Goal: Information Seeking & Learning: Compare options

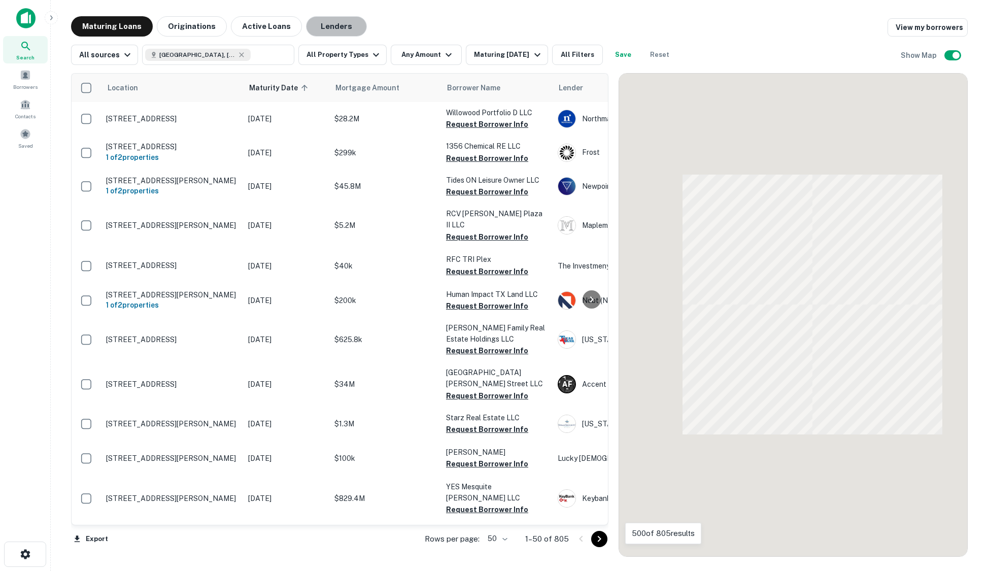
click at [319, 25] on button "Lenders" at bounding box center [336, 26] width 61 height 20
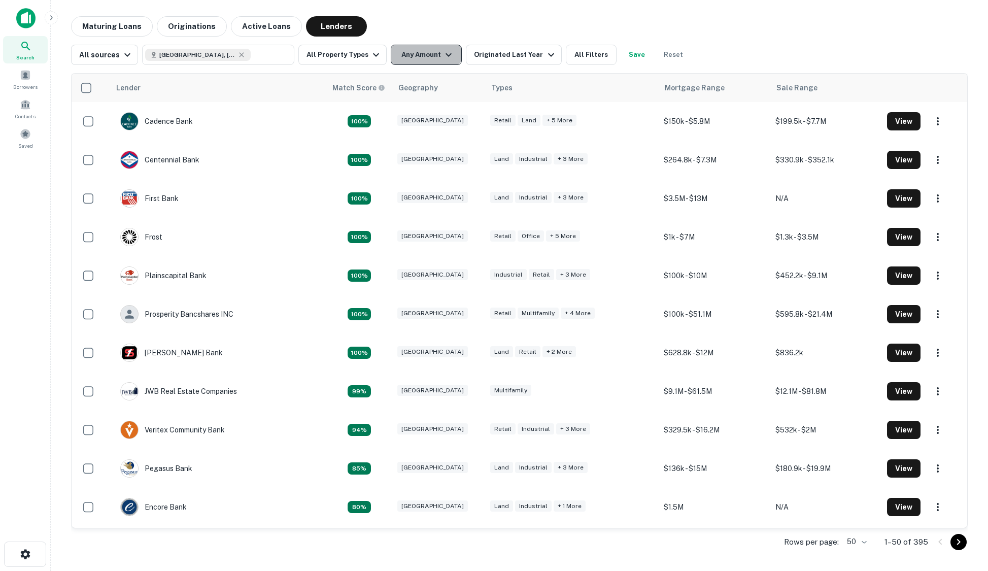
click at [398, 50] on button "Any Amount" at bounding box center [426, 55] width 71 height 20
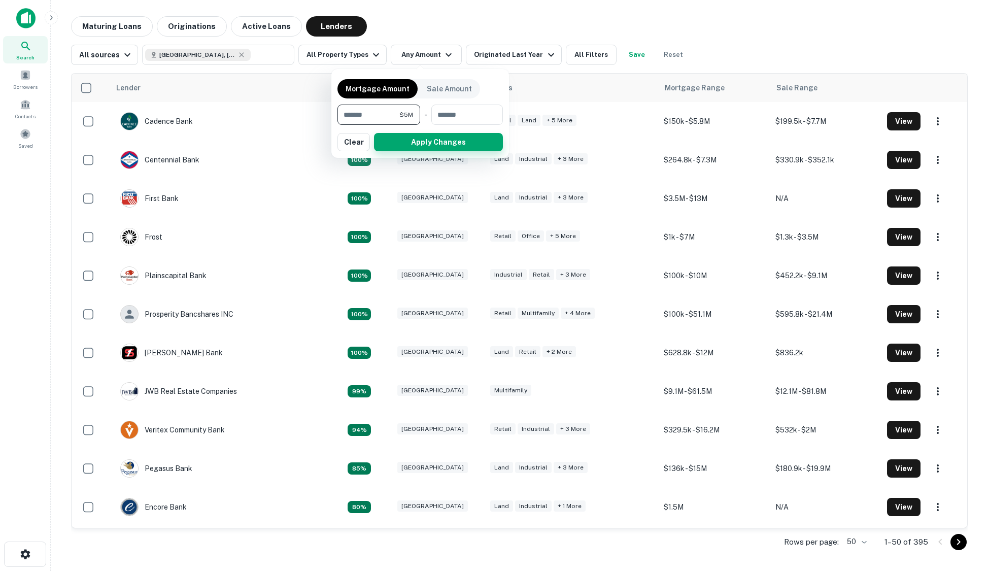
type input "*******"
click at [441, 144] on button "Apply Changes" at bounding box center [438, 142] width 129 height 18
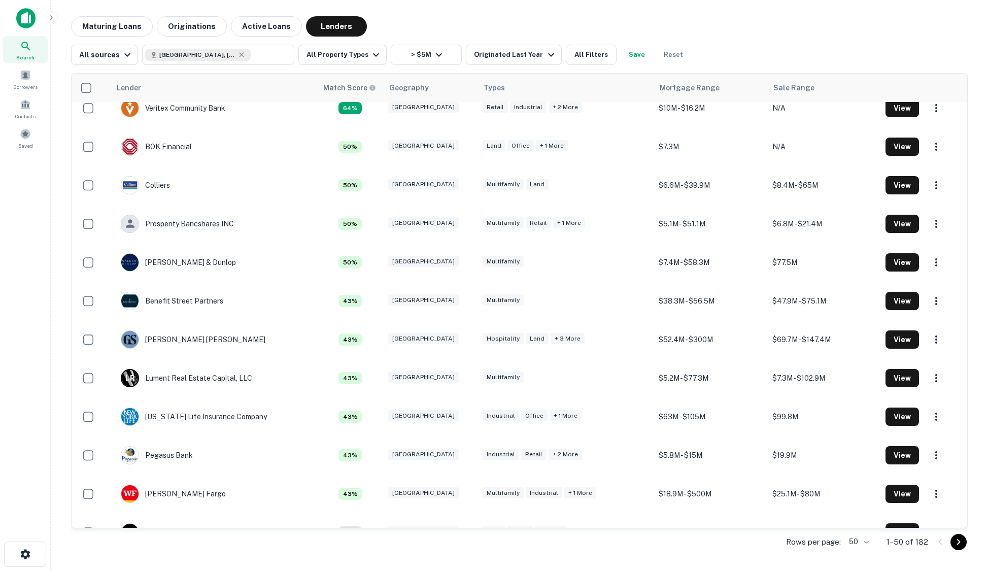
scroll to position [457, 0]
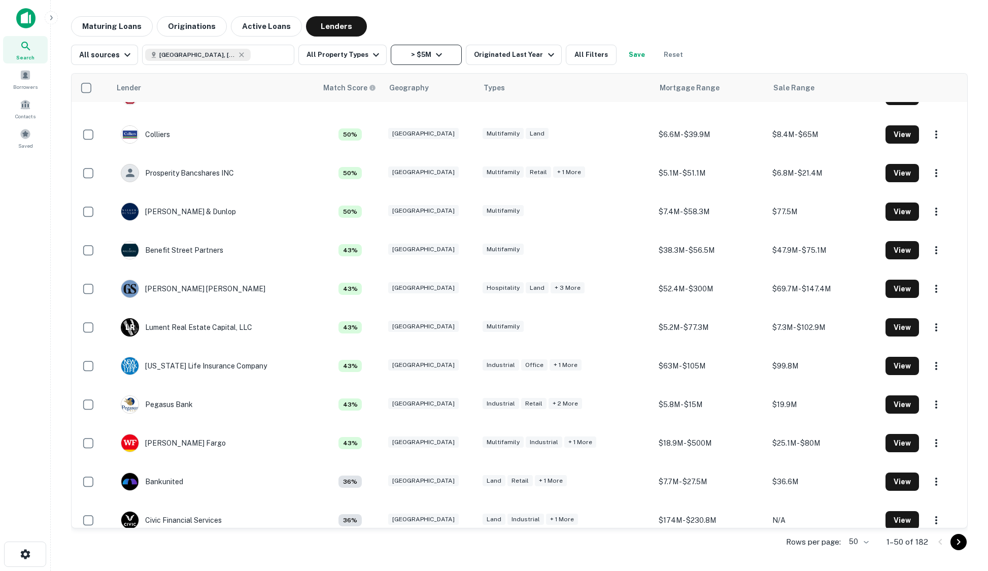
click at [440, 52] on button "> $5M" at bounding box center [426, 55] width 71 height 20
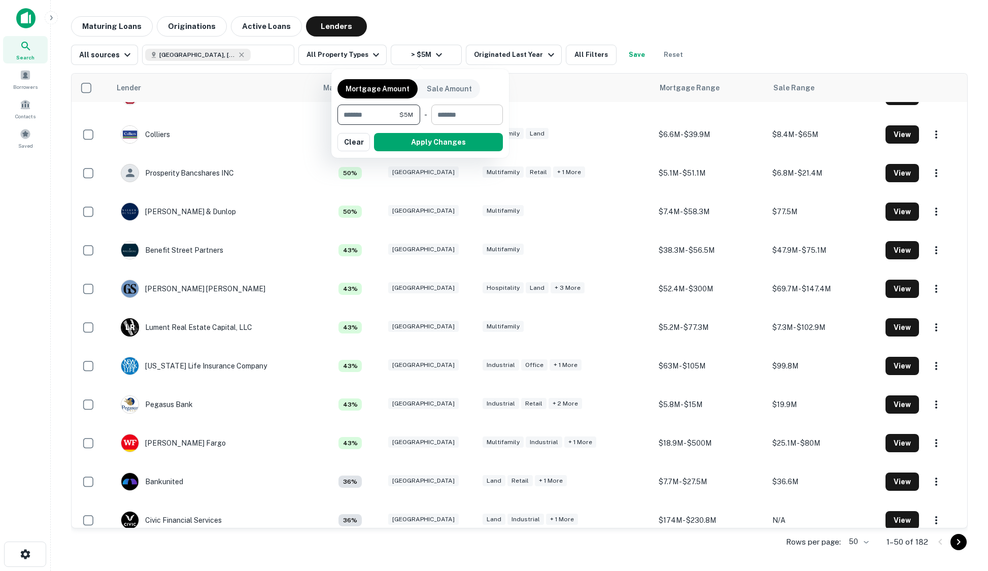
click at [455, 115] on input "number" at bounding box center [463, 115] width 64 height 20
type input "********"
click at [443, 144] on button "Apply Changes" at bounding box center [438, 142] width 129 height 18
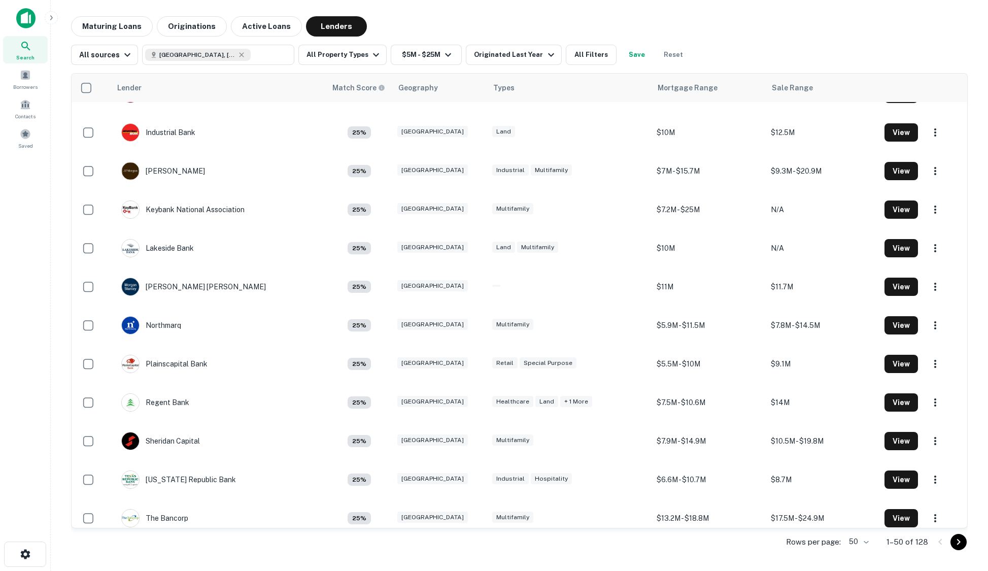
scroll to position [1320, 0]
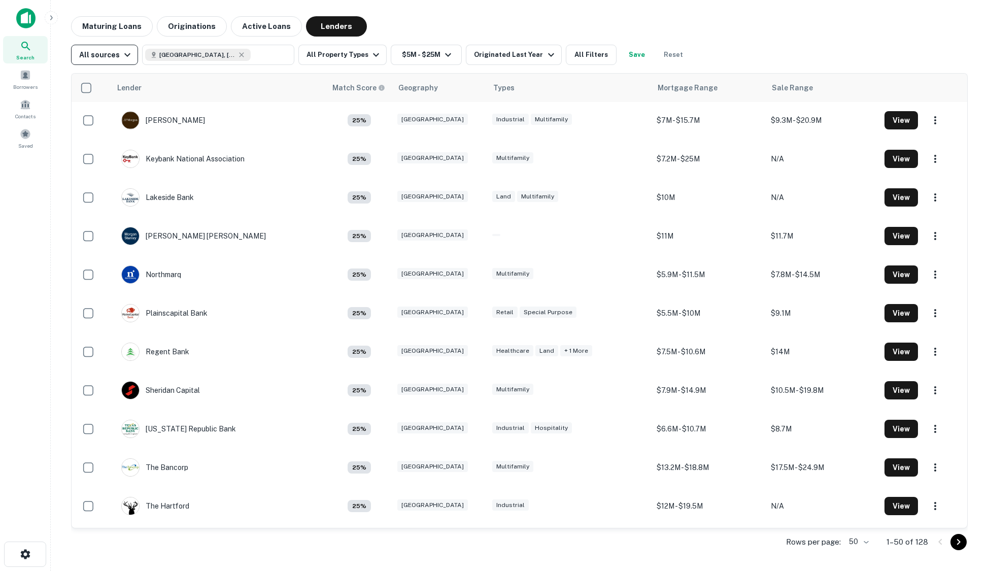
click at [113, 47] on button "All sources" at bounding box center [104, 55] width 67 height 20
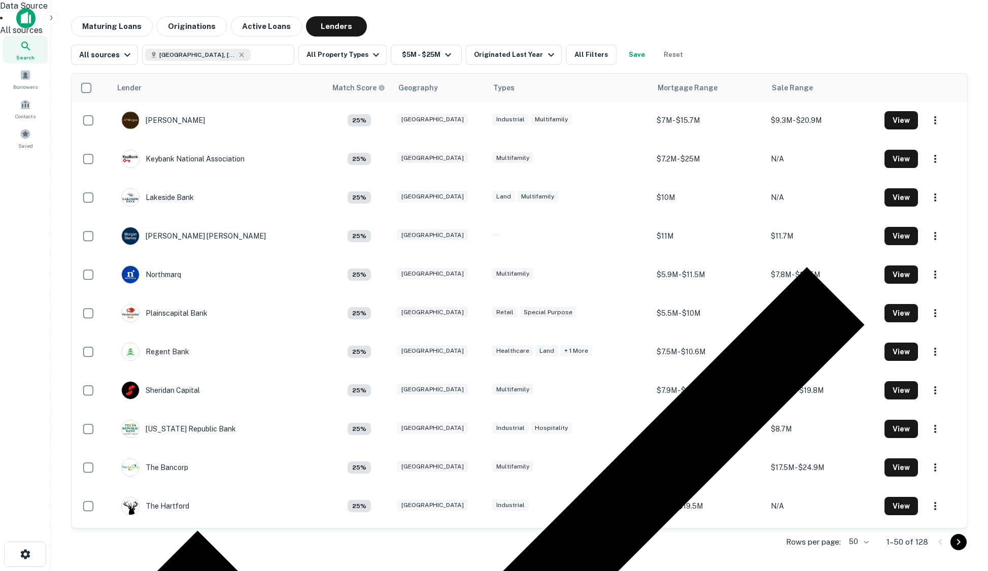
click at [113, 59] on div at bounding box center [494, 285] width 988 height 571
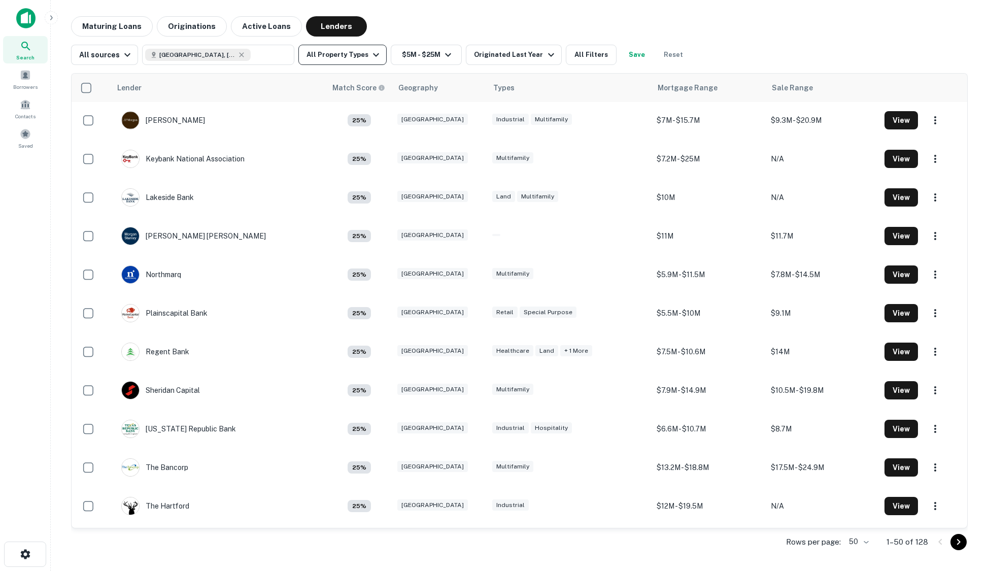
click at [361, 61] on button "All Property Types" at bounding box center [342, 55] width 88 height 20
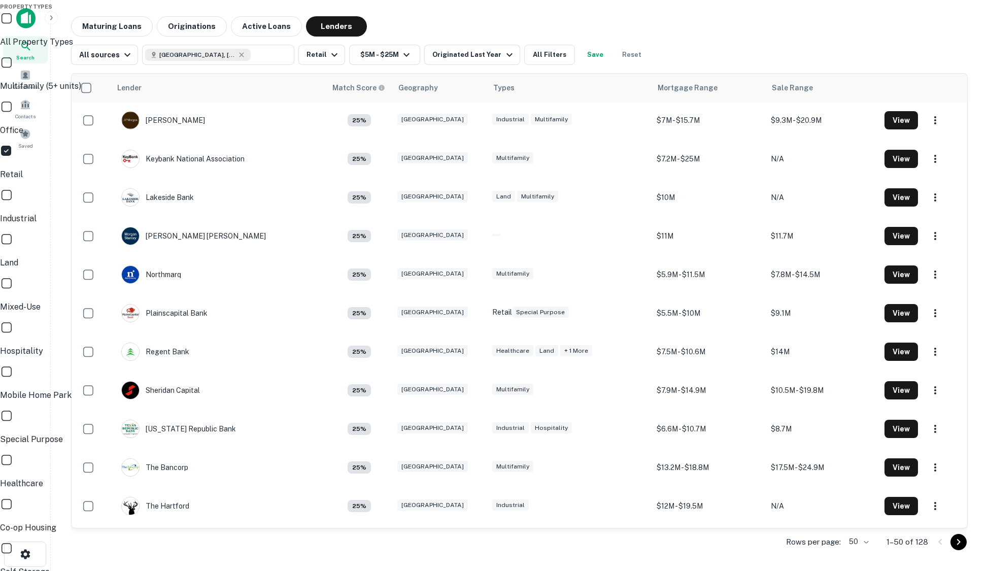
click at [535, 56] on div at bounding box center [494, 285] width 988 height 571
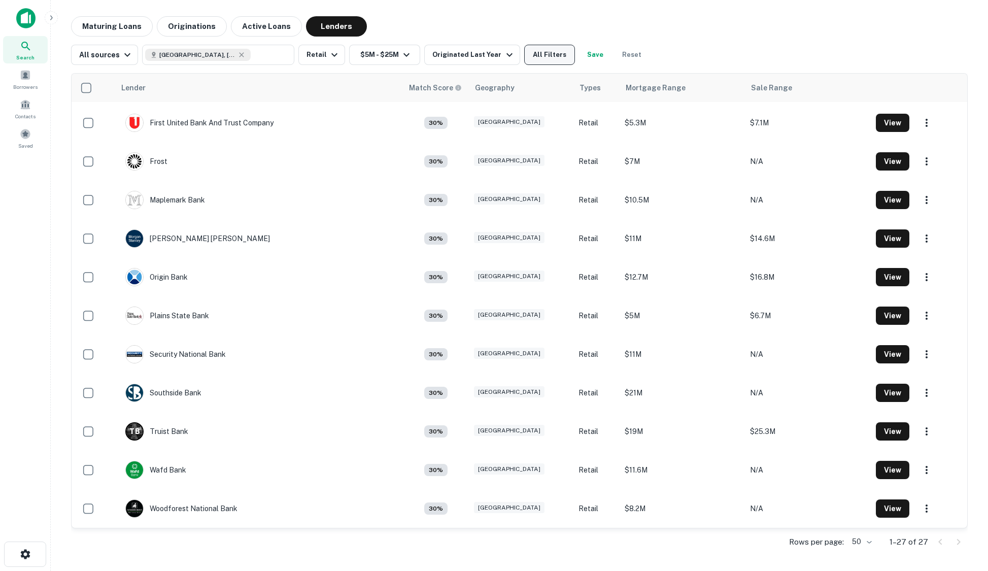
scroll to position [616, 0]
click at [537, 59] on button "All Filters" at bounding box center [549, 55] width 51 height 20
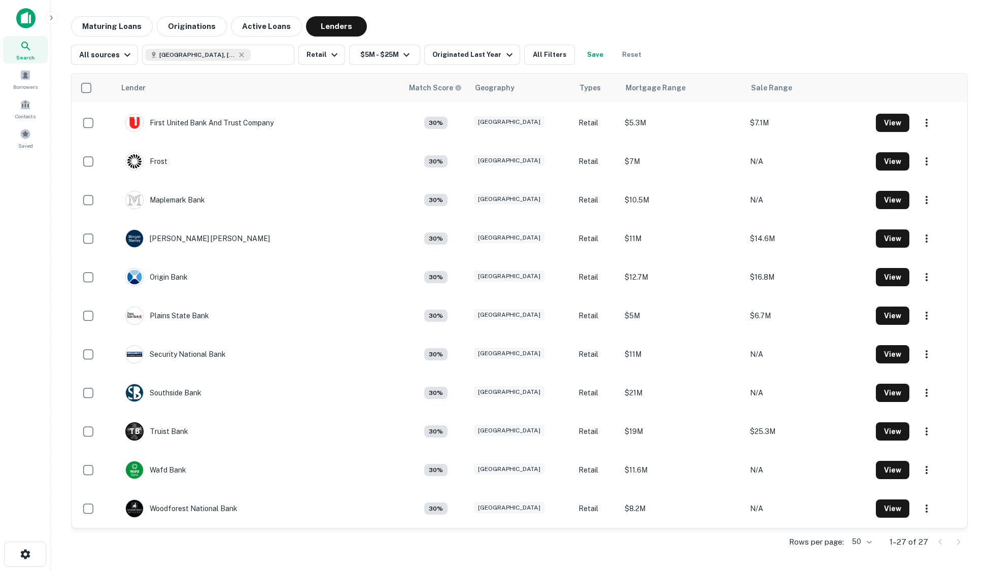
scroll to position [406, 0]
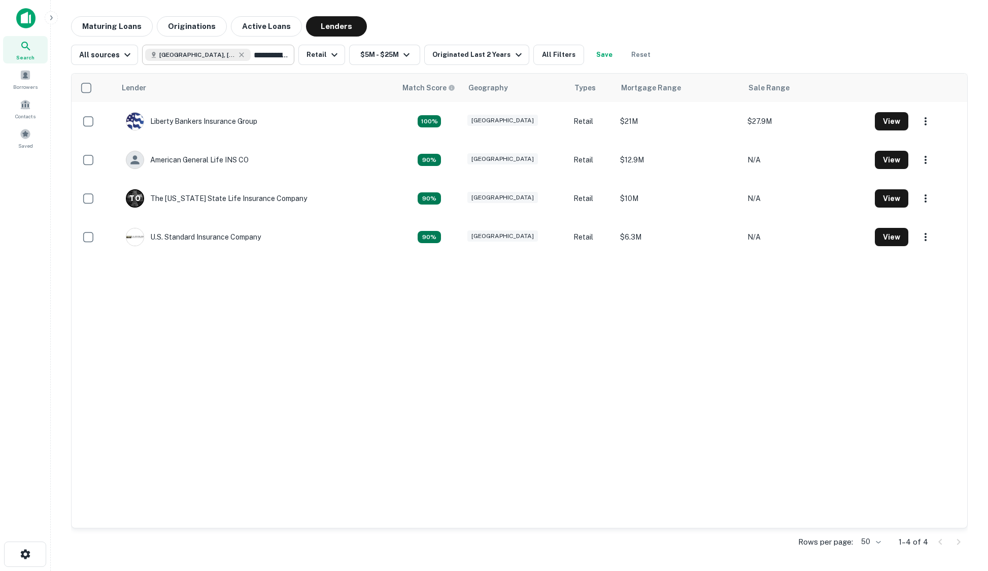
click at [251, 55] on input "**********" at bounding box center [270, 55] width 39 height 14
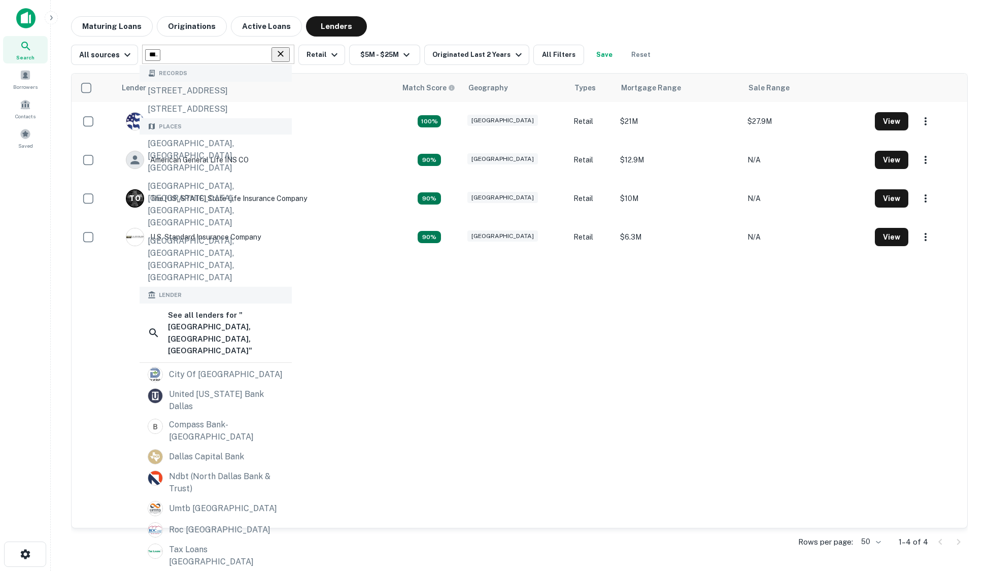
click at [160, 55] on input "**********" at bounding box center [152, 55] width 15 height 12
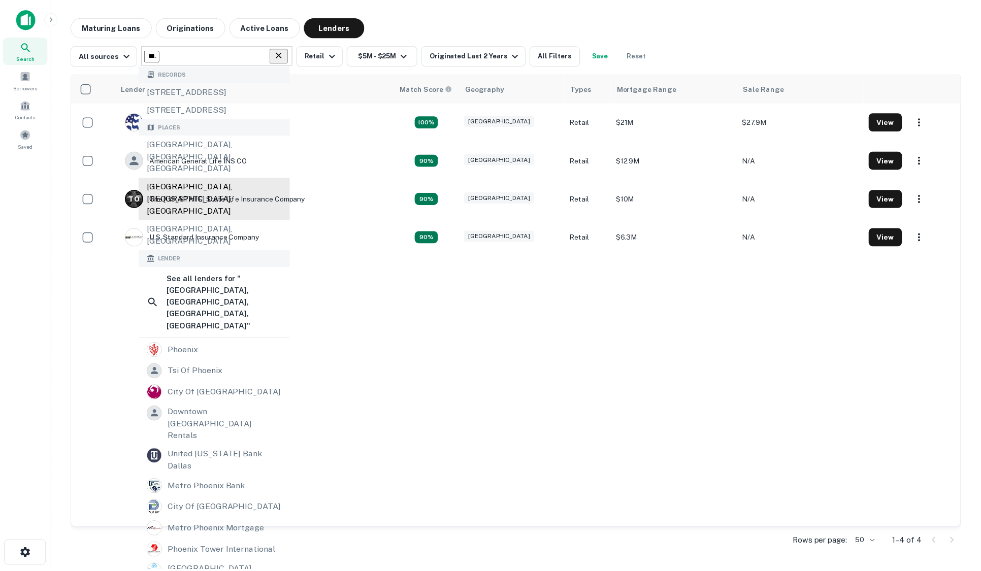
scroll to position [152, 0]
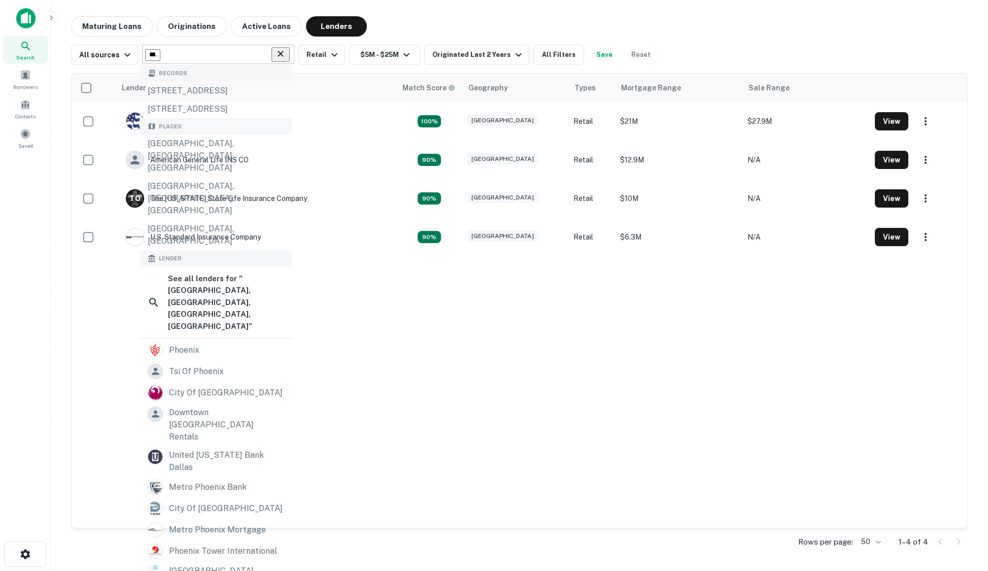
type input "**********"
click at [485, 21] on div "Maturing Loans Originations Active Loans Lenders" at bounding box center [519, 26] width 897 height 20
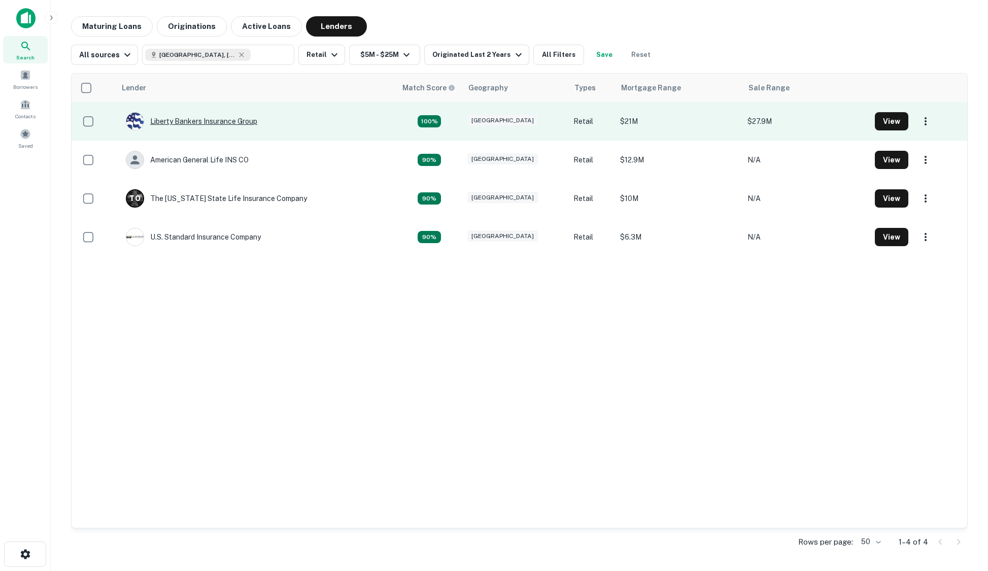
click at [243, 119] on div "Liberty Bankers Insurance Group" at bounding box center [191, 121] width 131 height 18
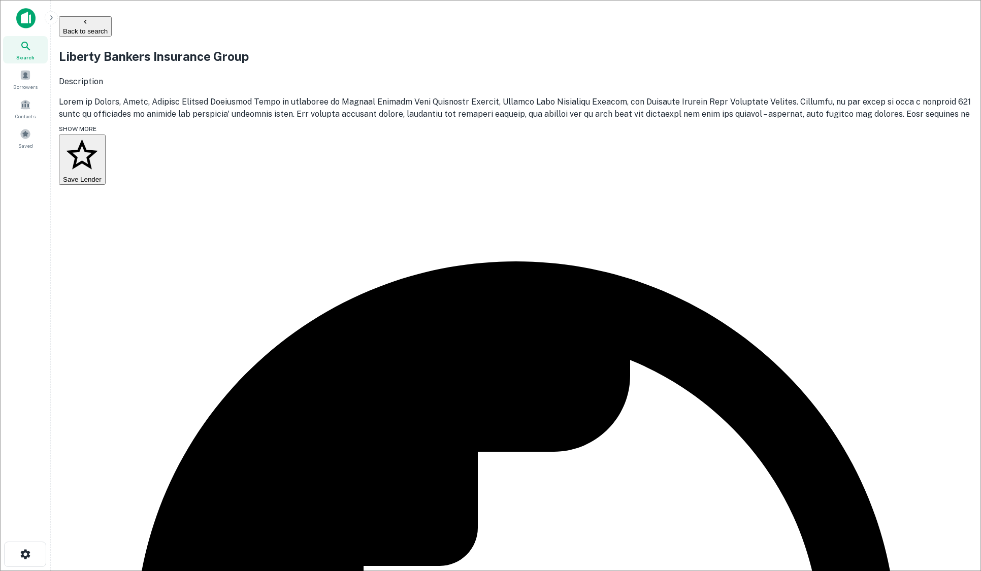
click at [112, 21] on button "Back to search" at bounding box center [85, 26] width 53 height 20
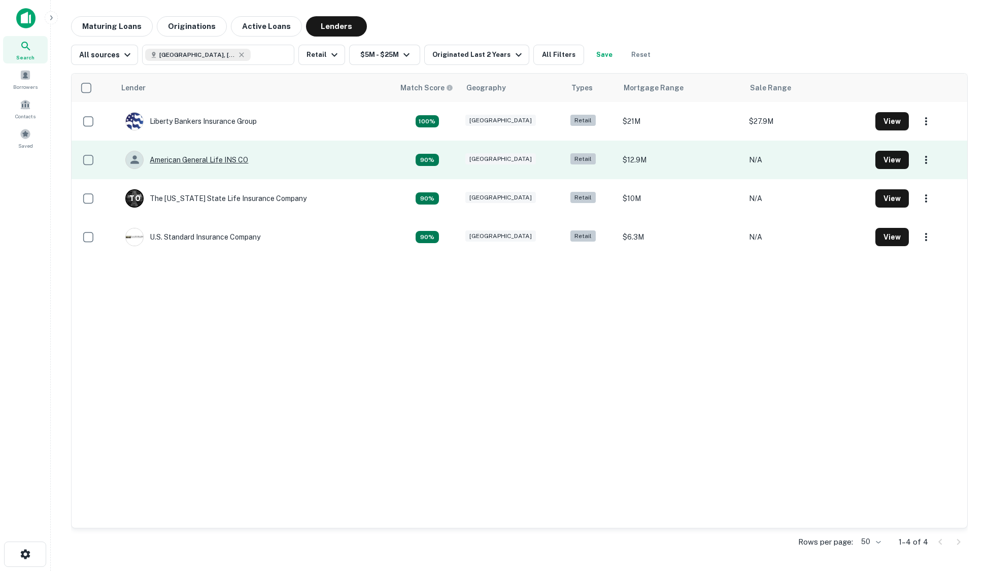
click at [247, 160] on div "American General Life INS CO" at bounding box center [186, 160] width 123 height 18
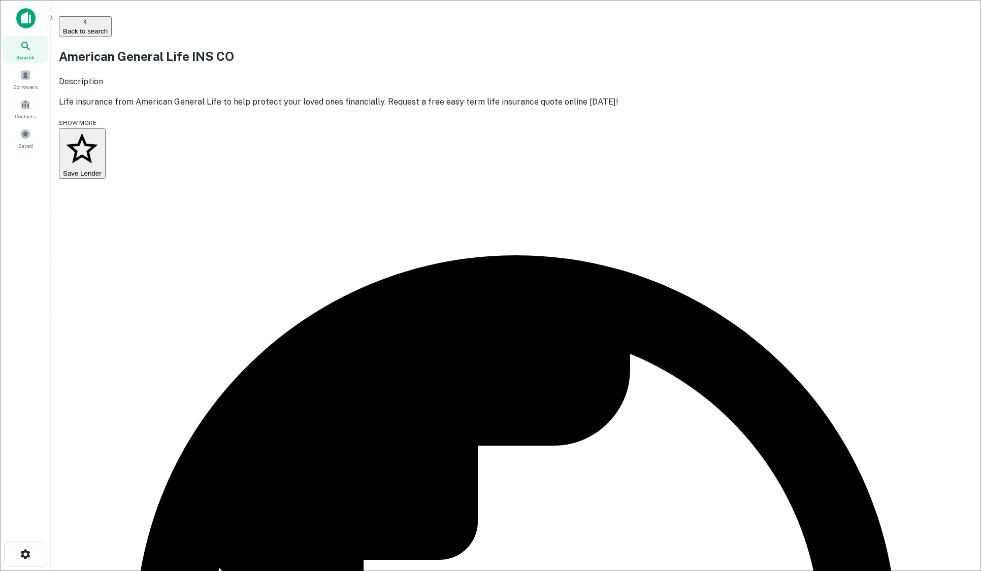
click at [112, 24] on button "Back to search" at bounding box center [85, 26] width 53 height 20
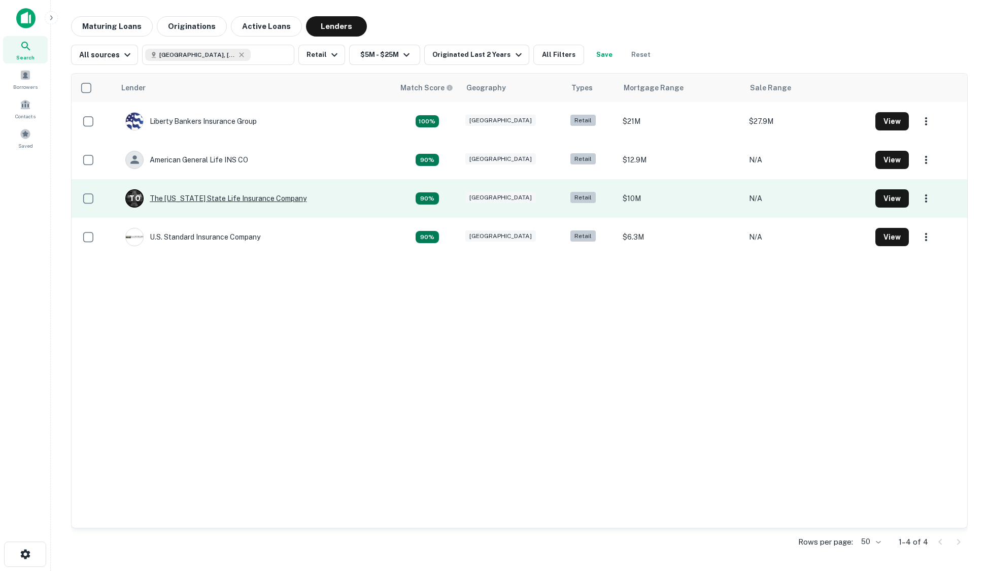
click at [207, 197] on div "T O The [US_STATE] State Life Insurance Company" at bounding box center [215, 198] width 181 height 18
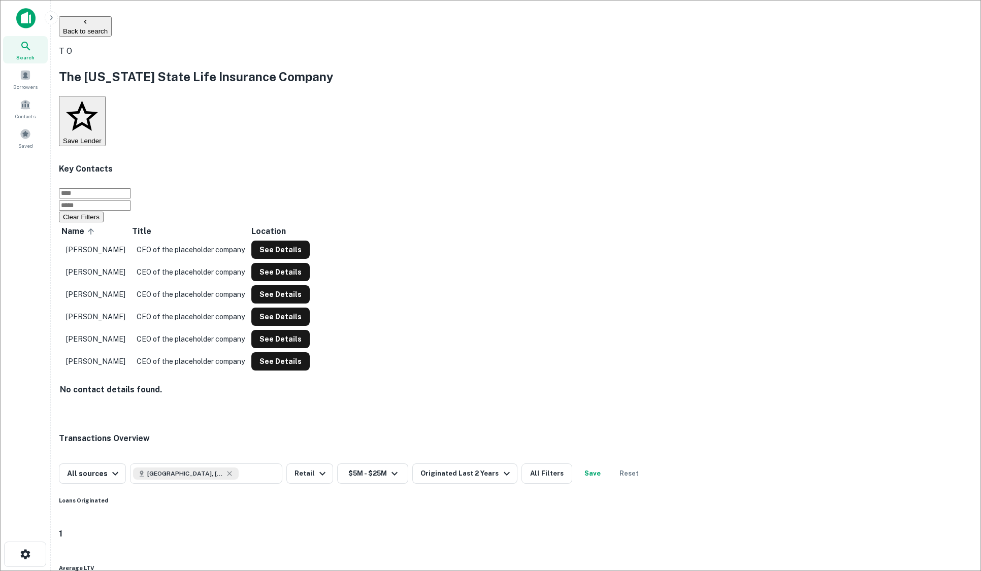
click at [112, 26] on button "Back to search" at bounding box center [85, 26] width 53 height 20
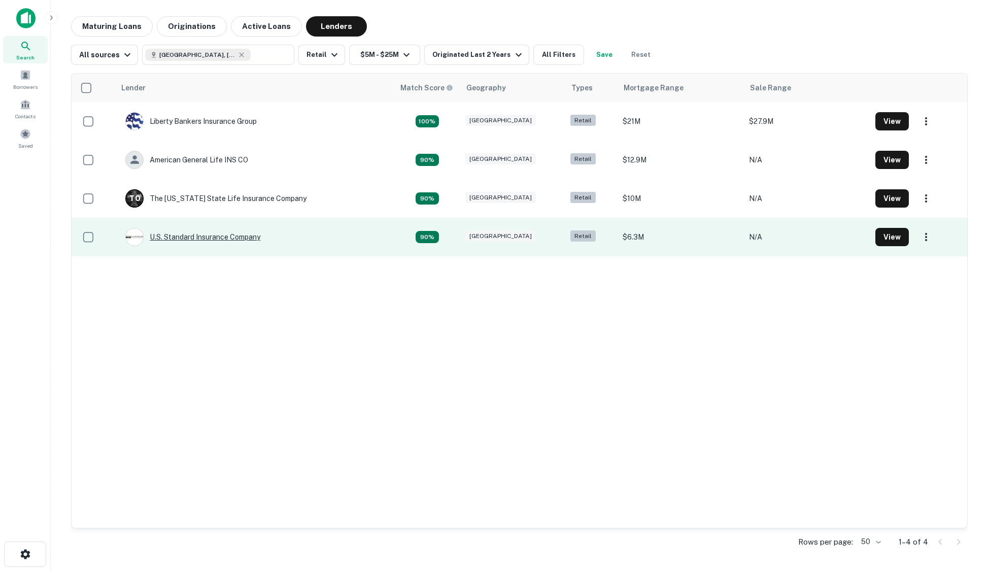
click at [195, 238] on div "U.s. Standard Insurance Company" at bounding box center [192, 237] width 135 height 18
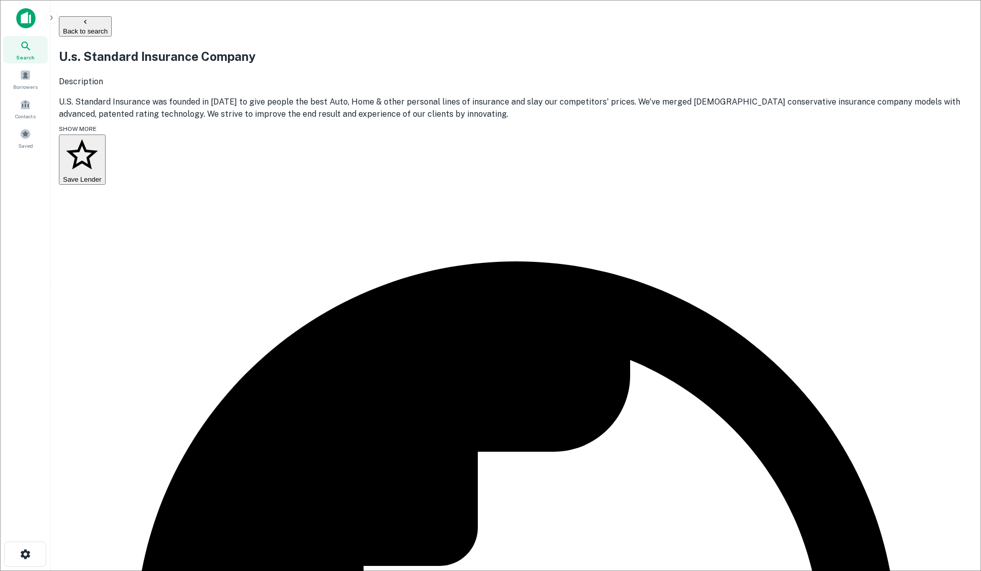
click at [112, 25] on button "Back to search" at bounding box center [85, 26] width 53 height 20
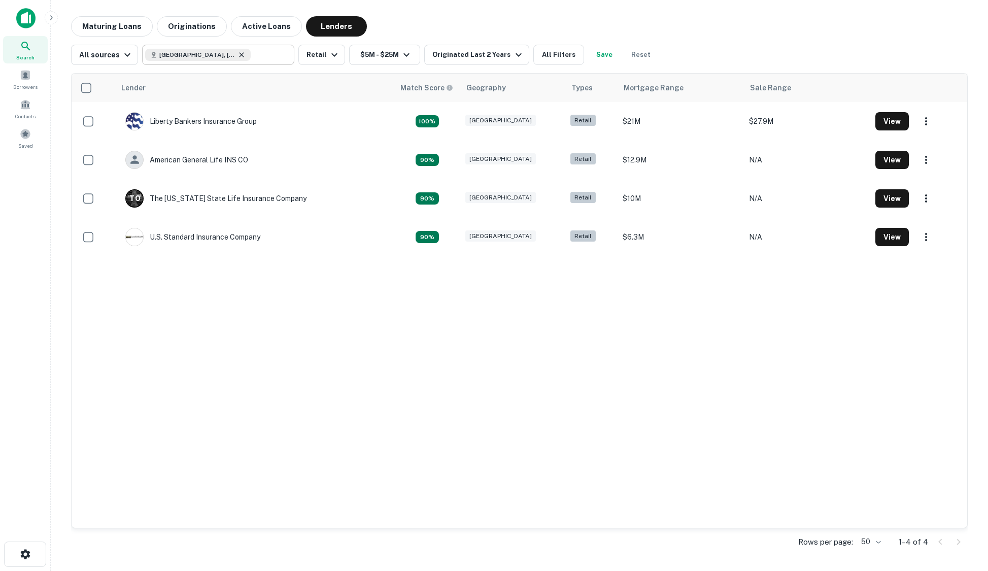
click at [240, 57] on icon at bounding box center [242, 54] width 5 height 5
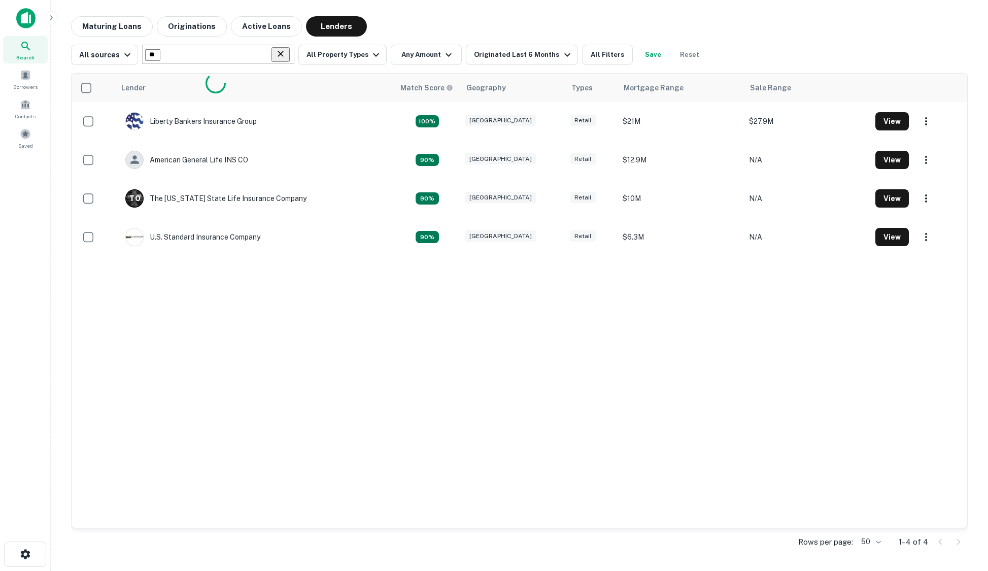
type input "*"
type input "*******"
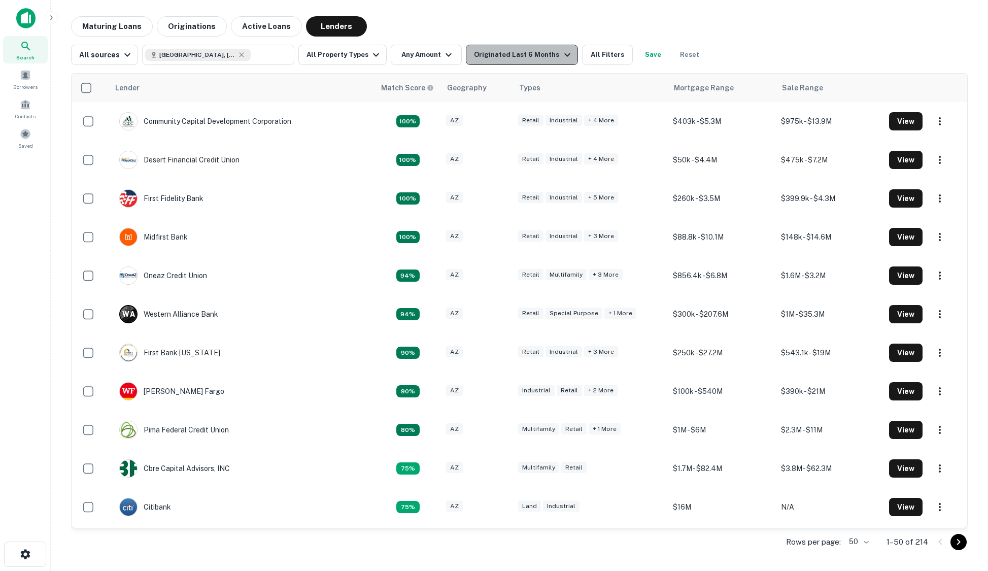
click at [534, 53] on div "Originated Last 6 Months" at bounding box center [523, 55] width 99 height 12
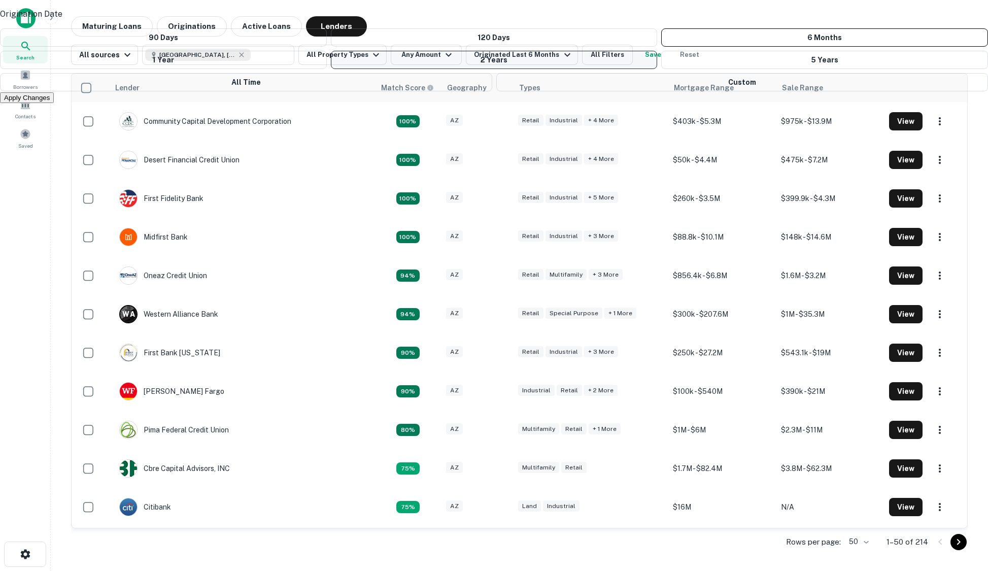
click at [476, 69] on button "2 Years" at bounding box center [494, 60] width 327 height 18
click at [584, 53] on div at bounding box center [494, 285] width 988 height 571
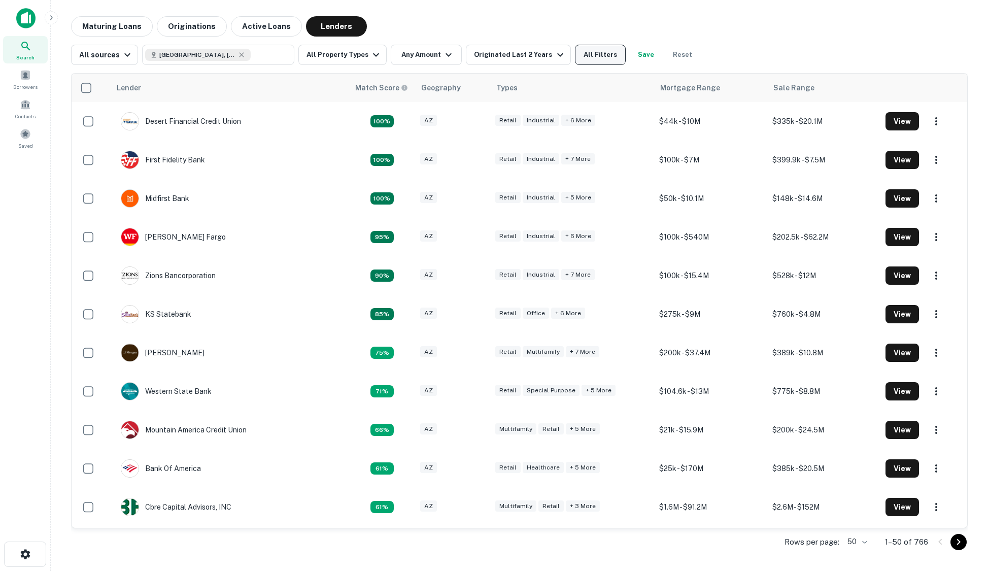
click at [582, 58] on button "All Filters" at bounding box center [600, 55] width 51 height 20
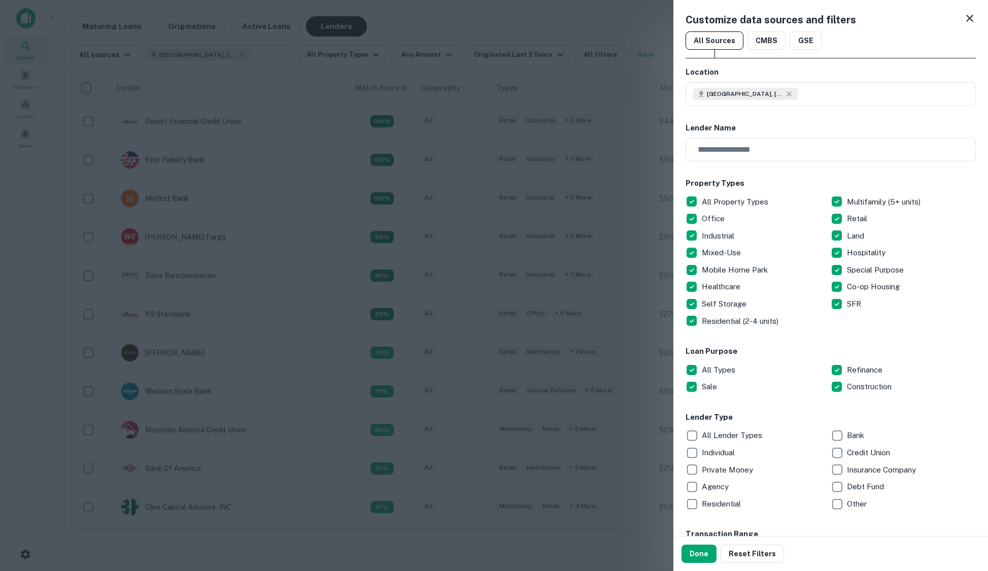
click at [847, 468] on p "Insurance Company" at bounding box center [882, 470] width 71 height 12
click at [706, 551] on button "Done" at bounding box center [699, 554] width 35 height 18
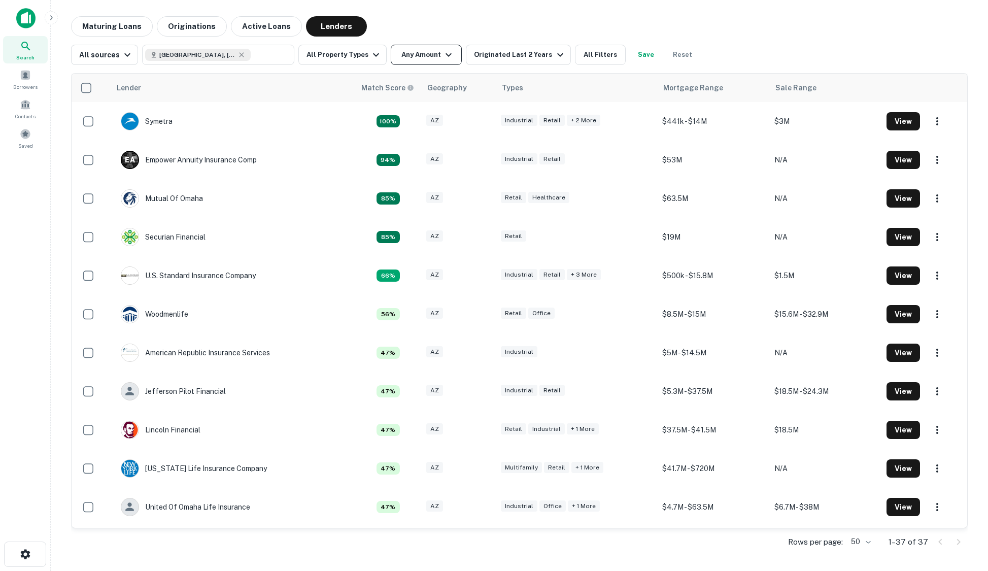
click at [422, 60] on button "Any Amount" at bounding box center [426, 55] width 71 height 20
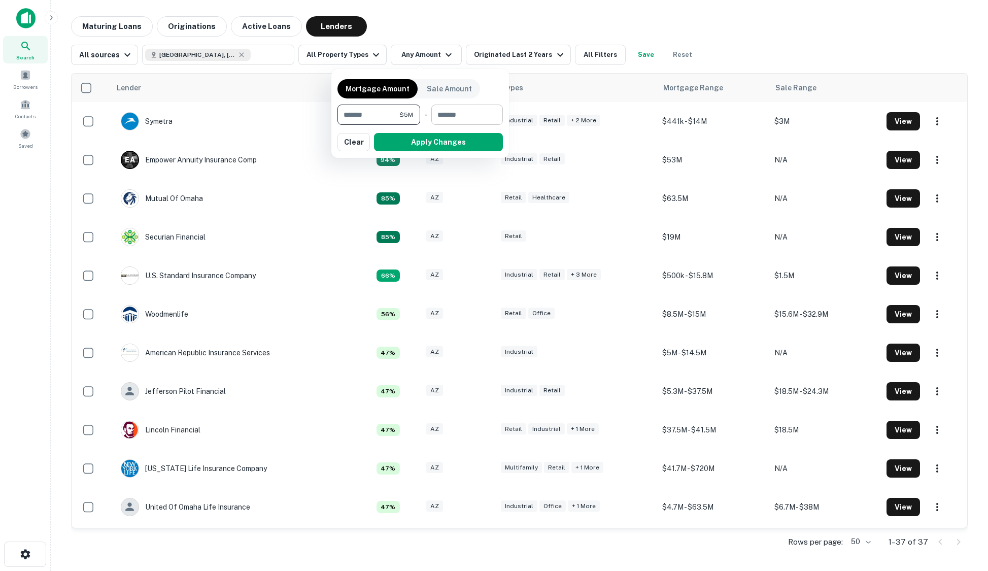
type input "*******"
click at [448, 112] on input "number" at bounding box center [463, 115] width 64 height 20
type input "********"
click at [425, 140] on button "Apply Changes" at bounding box center [438, 142] width 129 height 18
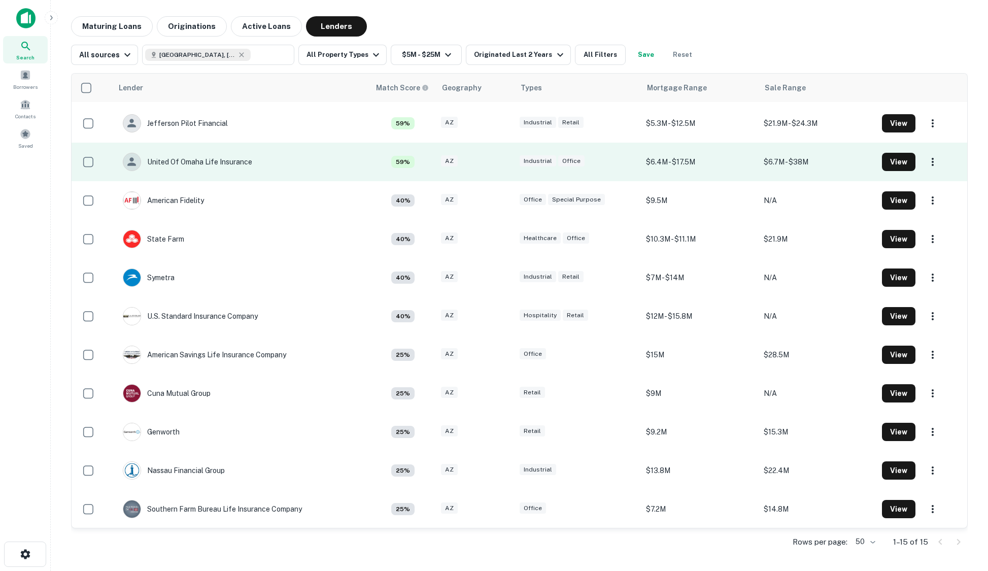
scroll to position [153, 0]
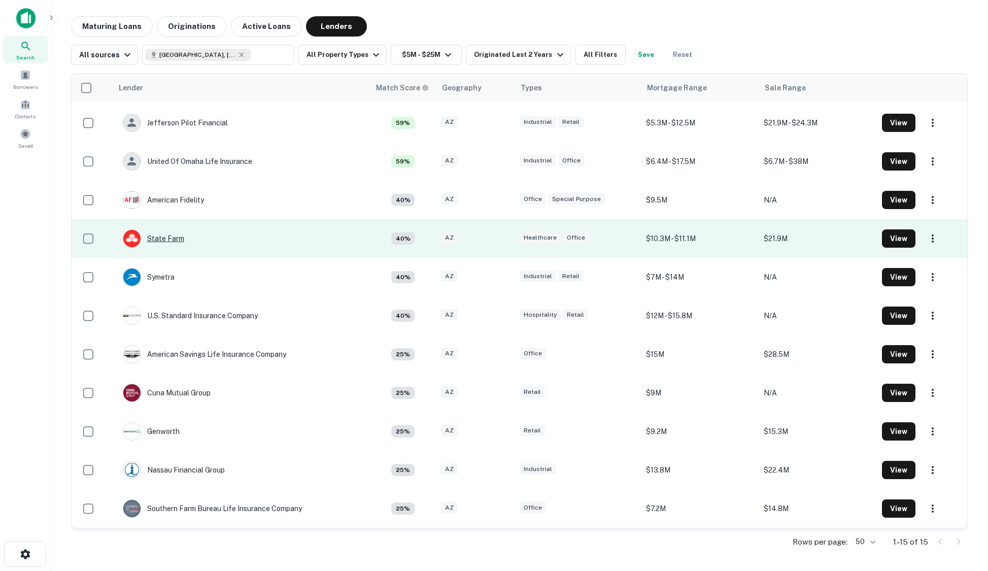
click at [169, 238] on div "State Farm" at bounding box center [153, 238] width 61 height 18
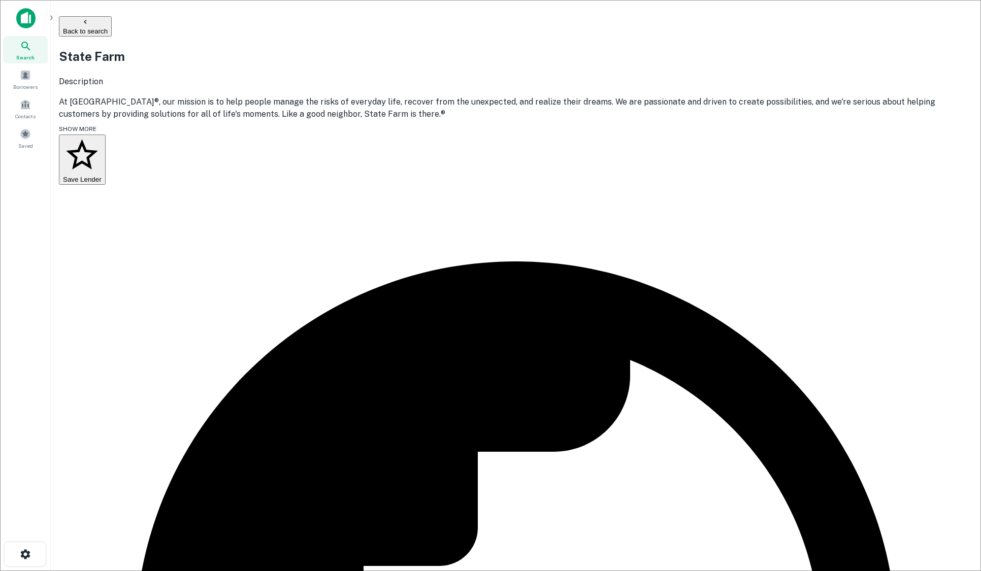
click at [112, 27] on button "Back to search" at bounding box center [85, 26] width 53 height 20
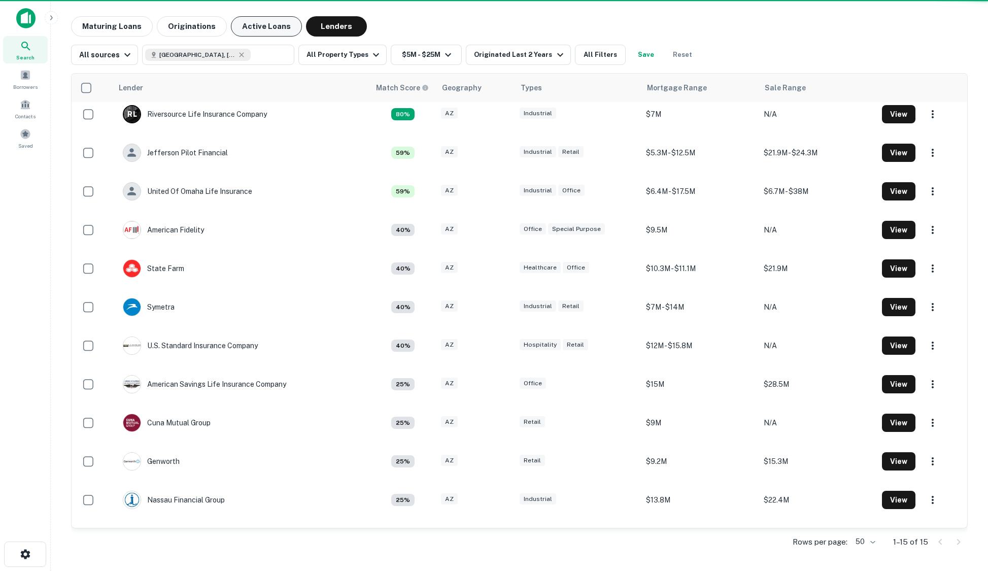
scroll to position [153, 0]
